Goal: Information Seeking & Learning: Learn about a topic

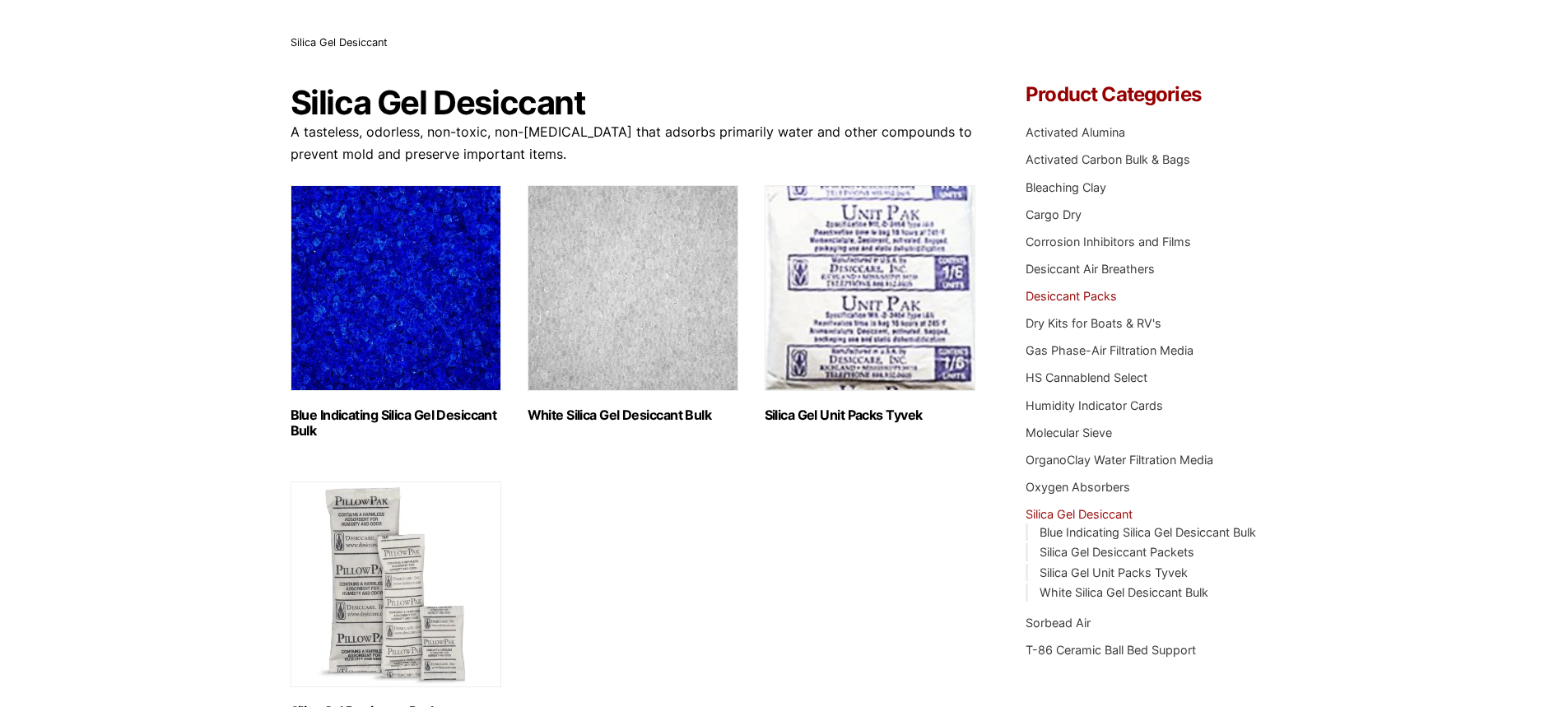
scroll to position [91, 0]
click at [1080, 429] on link "Molecular Sieve" at bounding box center [1068, 431] width 86 height 14
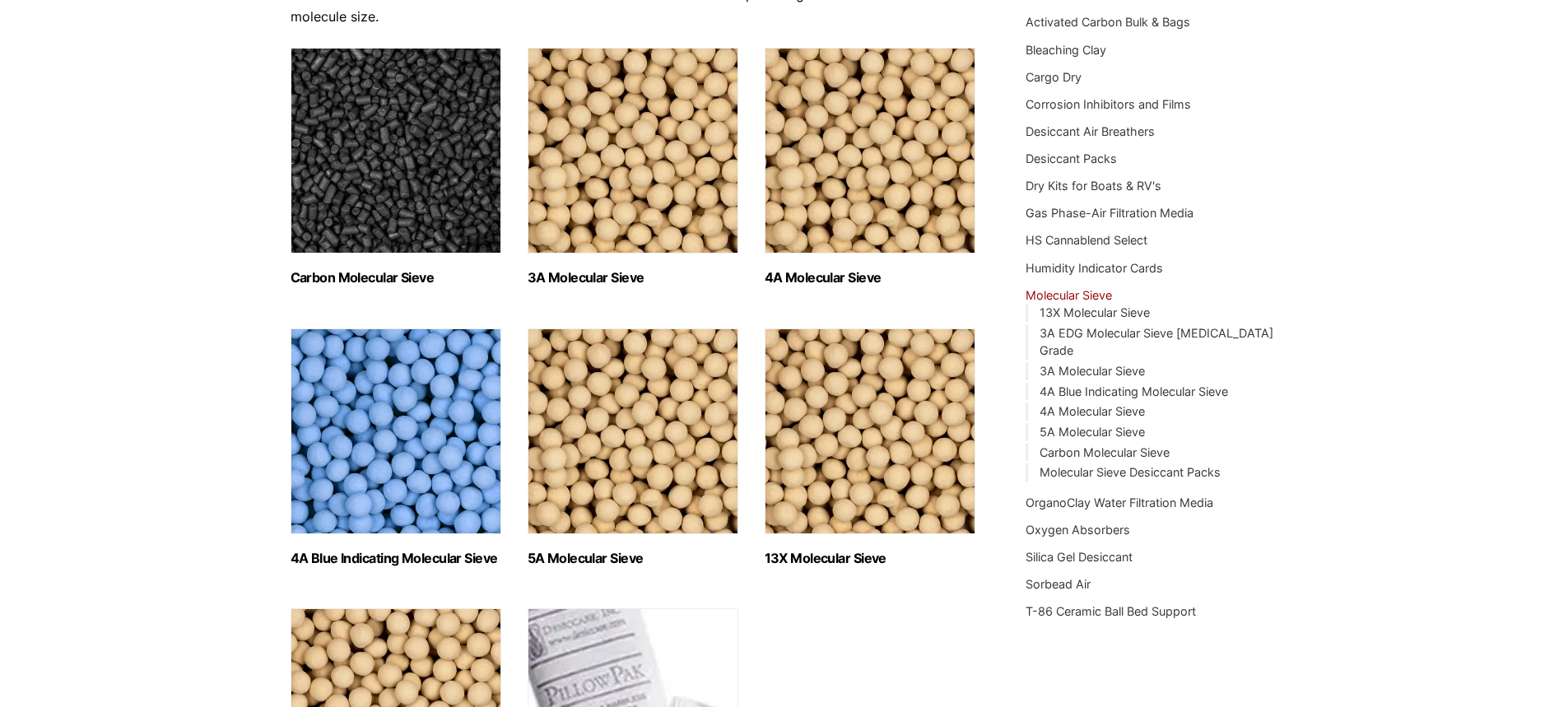
scroll to position [228, 0]
click at [849, 453] on img "Visit product category 13X Molecular Sieve" at bounding box center [870, 430] width 211 height 206
click at [829, 203] on img "Visit product category 4A Molecular Sieve" at bounding box center [870, 149] width 211 height 206
click at [605, 191] on img "Visit product category 3A Molecular Sieve" at bounding box center [632, 149] width 211 height 206
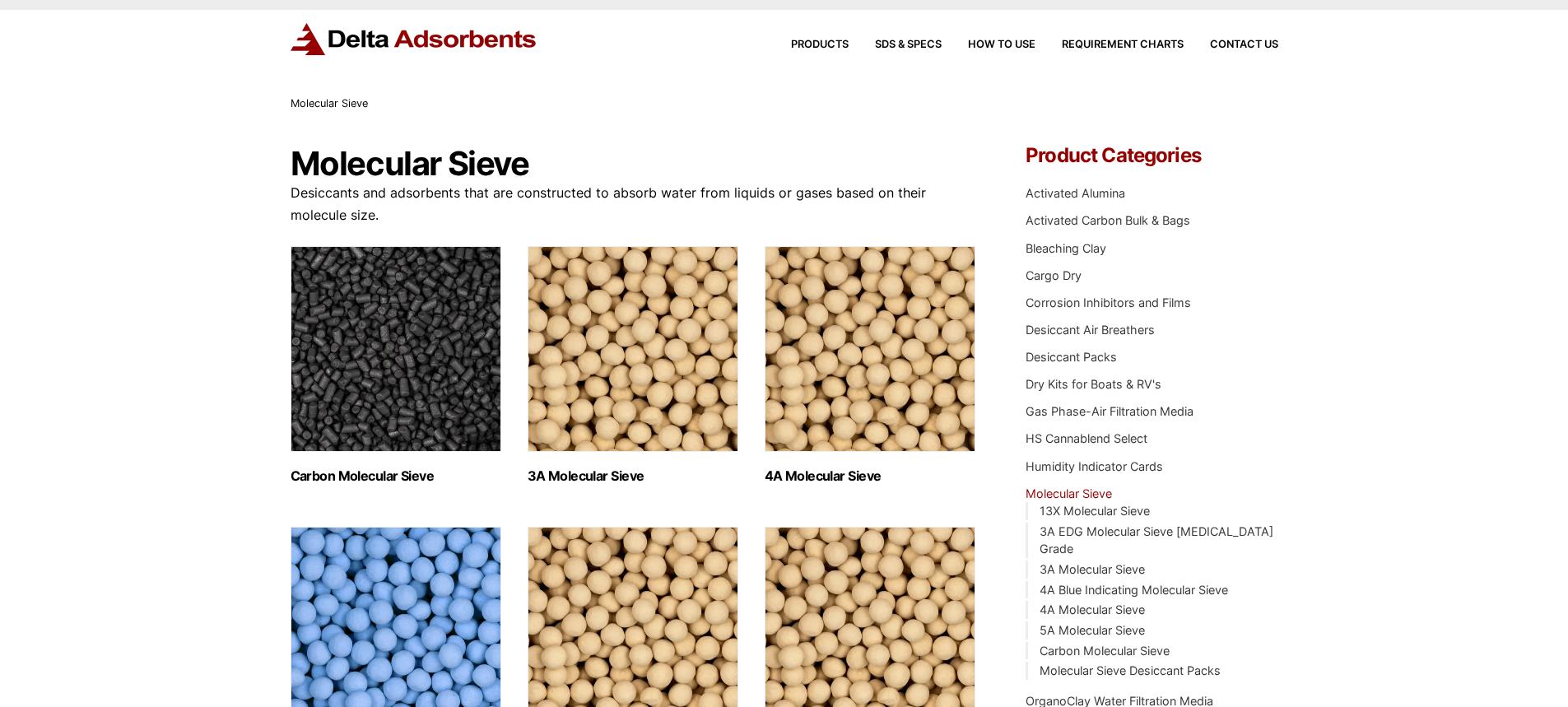
scroll to position [0, 0]
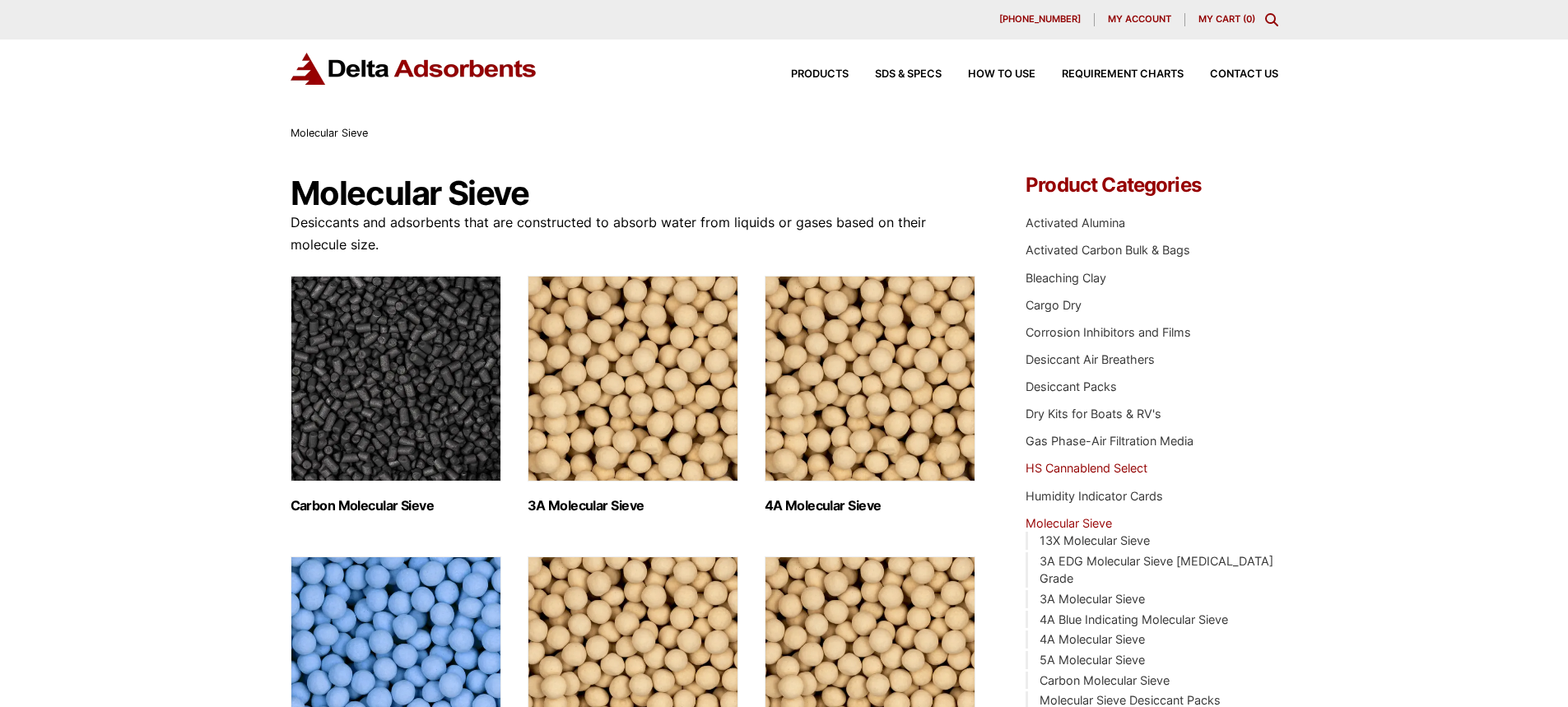
click at [1111, 465] on link "HS Cannablend Select" at bounding box center [1086, 468] width 122 height 14
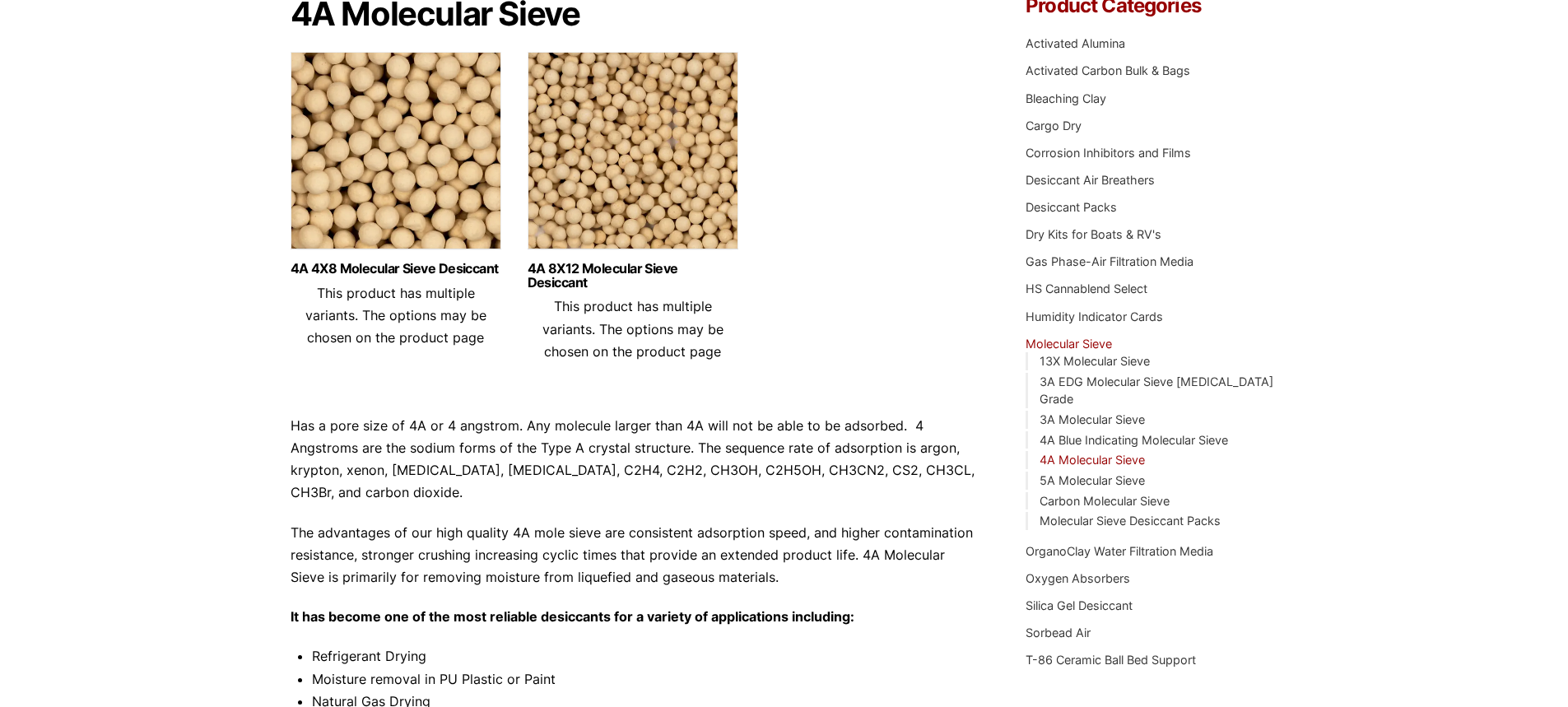
scroll to position [139, 0]
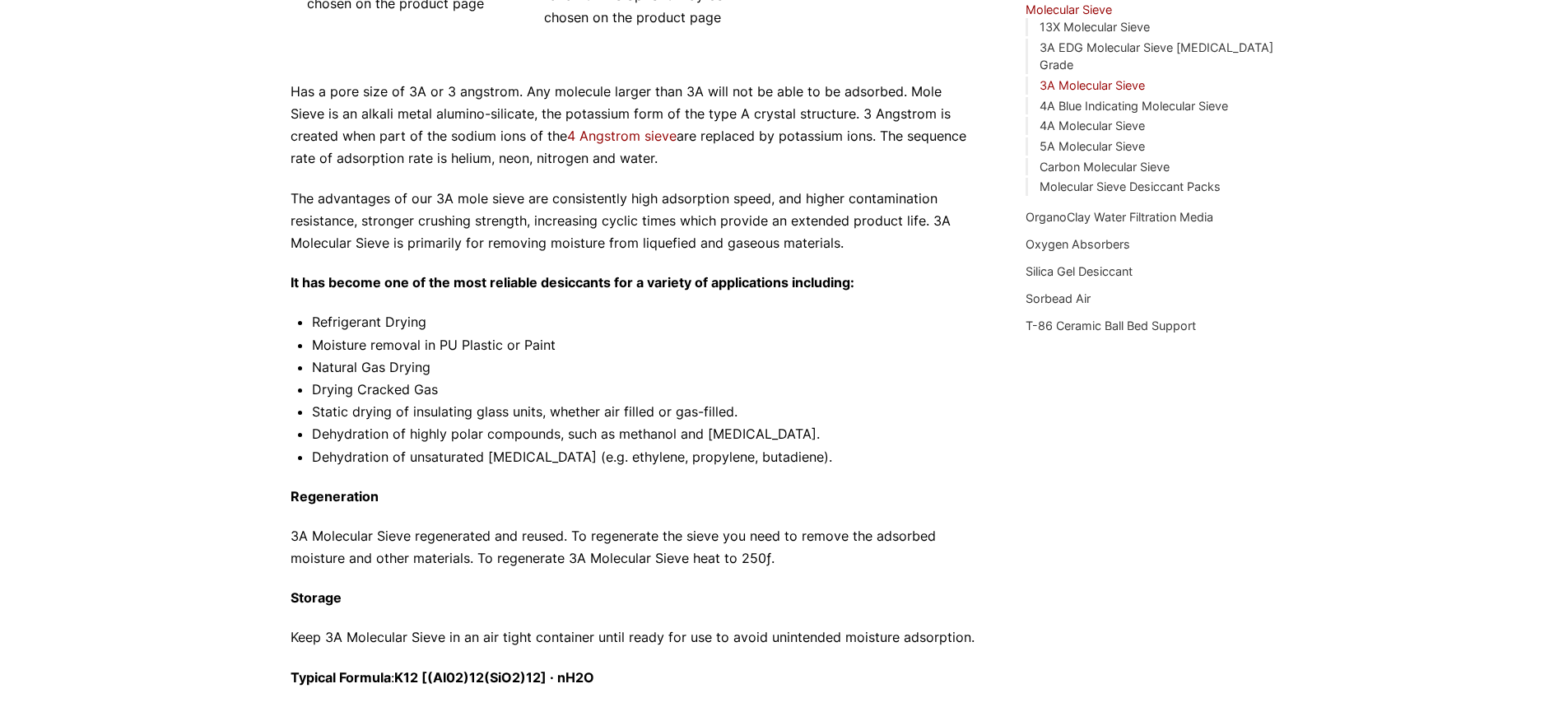
scroll to position [515, 0]
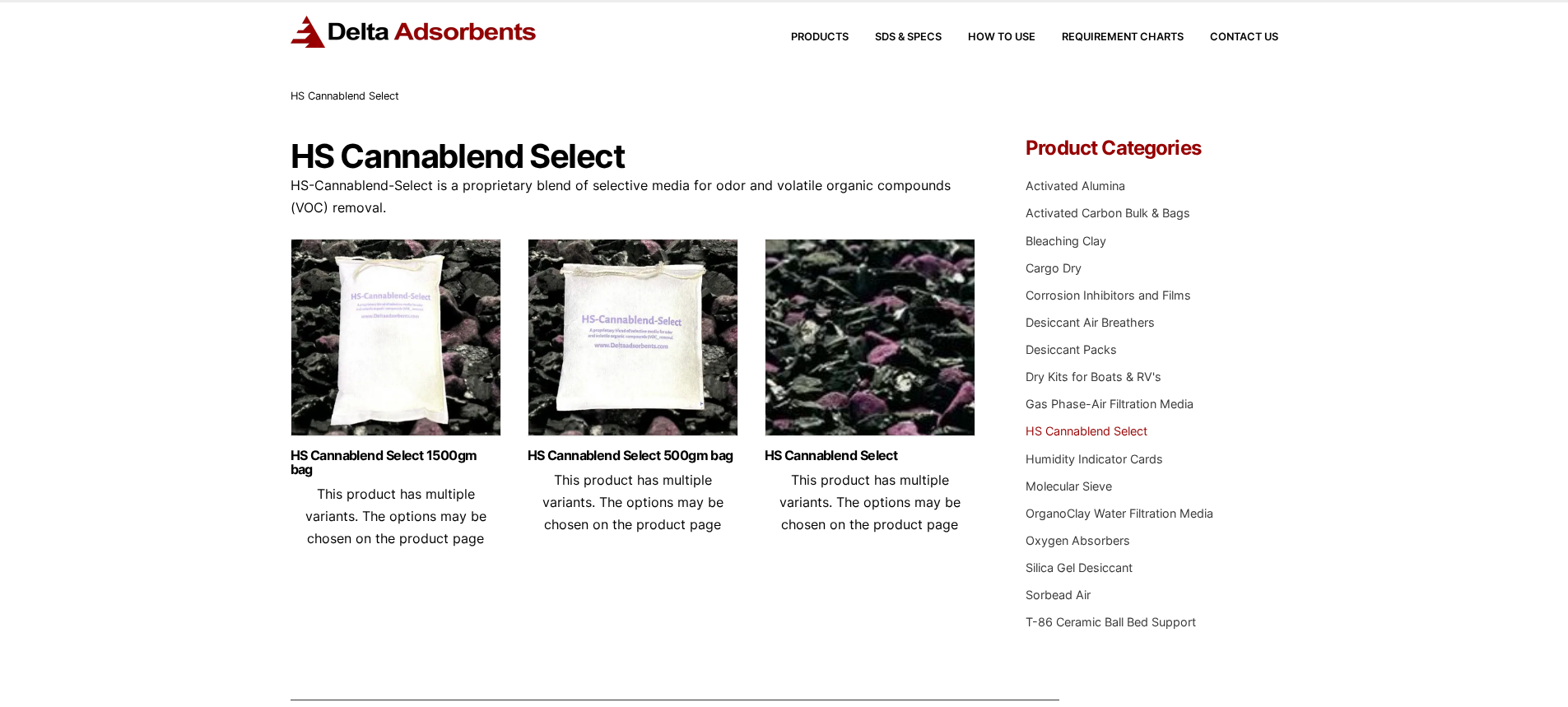
scroll to position [38, 0]
click at [1079, 488] on link "Molecular Sieve" at bounding box center [1068, 485] width 86 height 14
